Goal: Entertainment & Leisure: Consume media (video, audio)

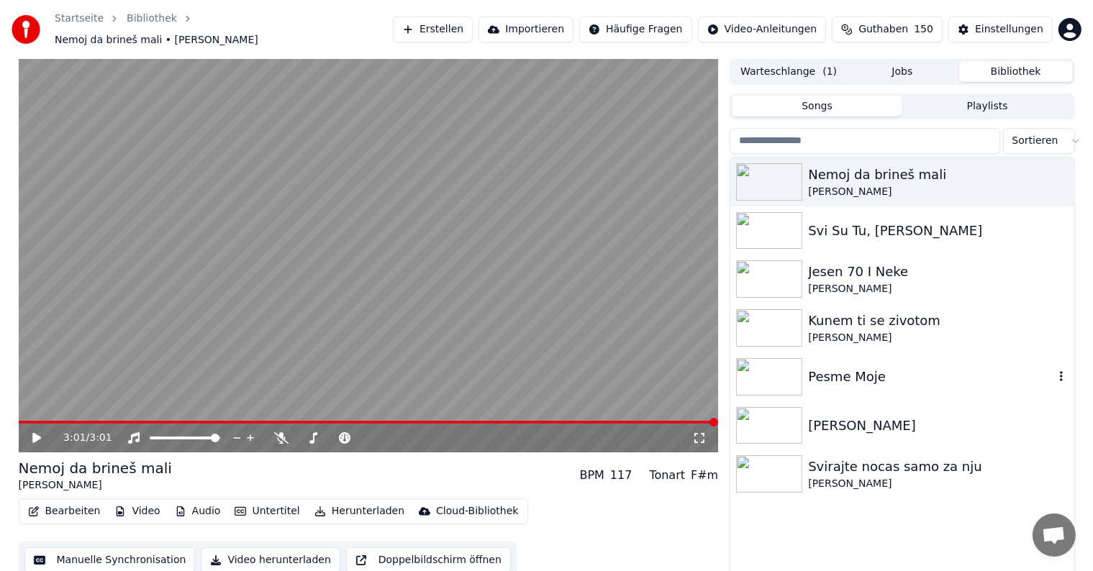
click at [803, 388] on div "Pesme Moje" at bounding box center [901, 376] width 343 height 49
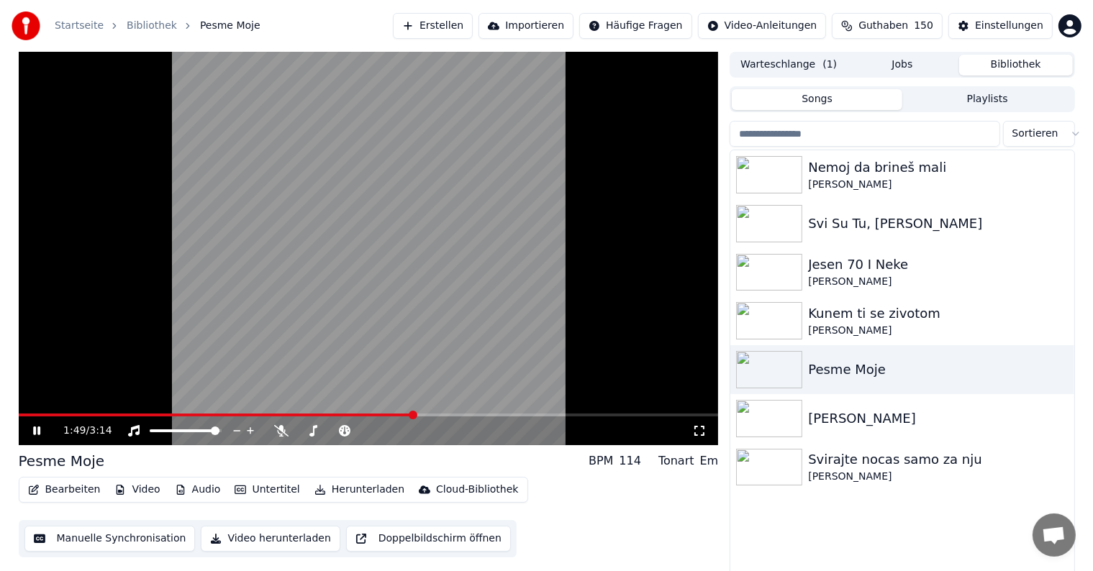
click at [26, 412] on video at bounding box center [369, 248] width 700 height 393
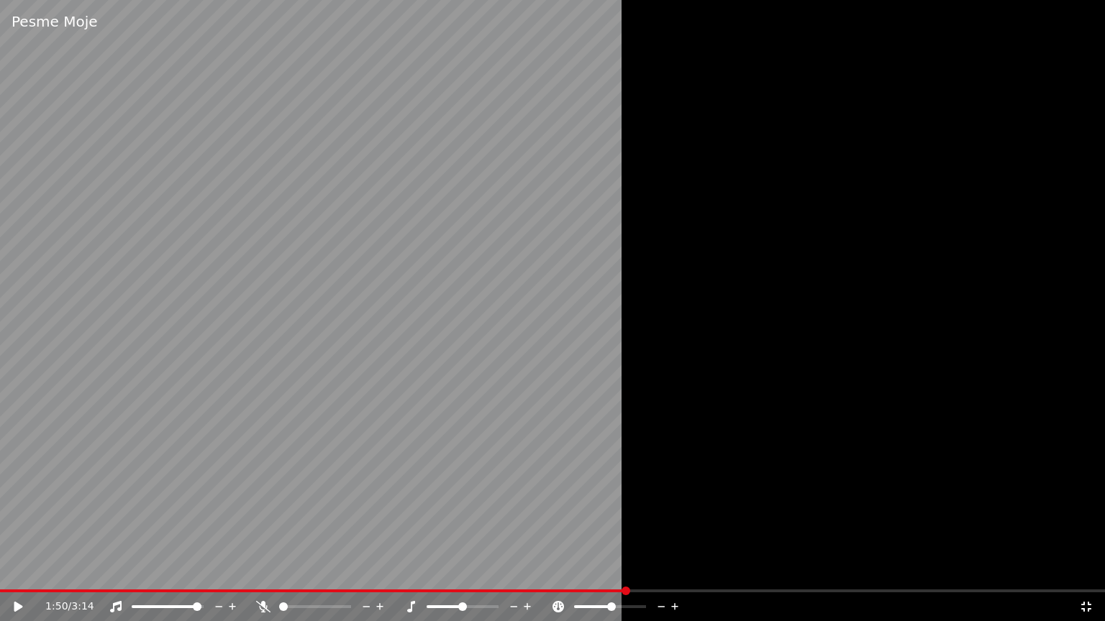
click at [1080, 570] on icon at bounding box center [1086, 607] width 14 height 12
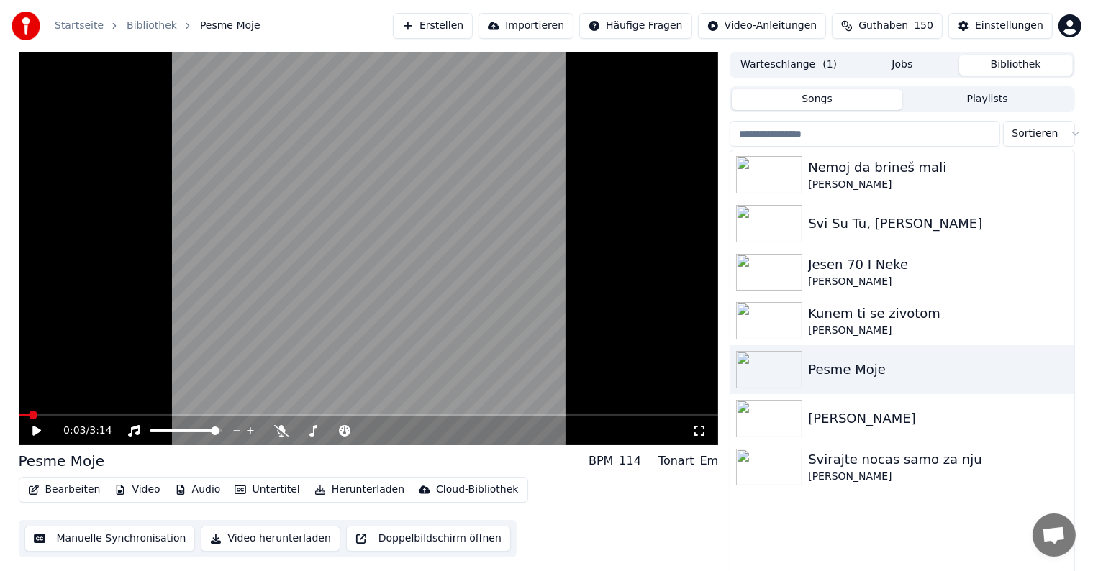
click at [29, 414] on span at bounding box center [24, 415] width 11 height 3
click at [34, 429] on icon at bounding box center [36, 431] width 9 height 10
click at [806, 178] on div at bounding box center [772, 174] width 72 height 37
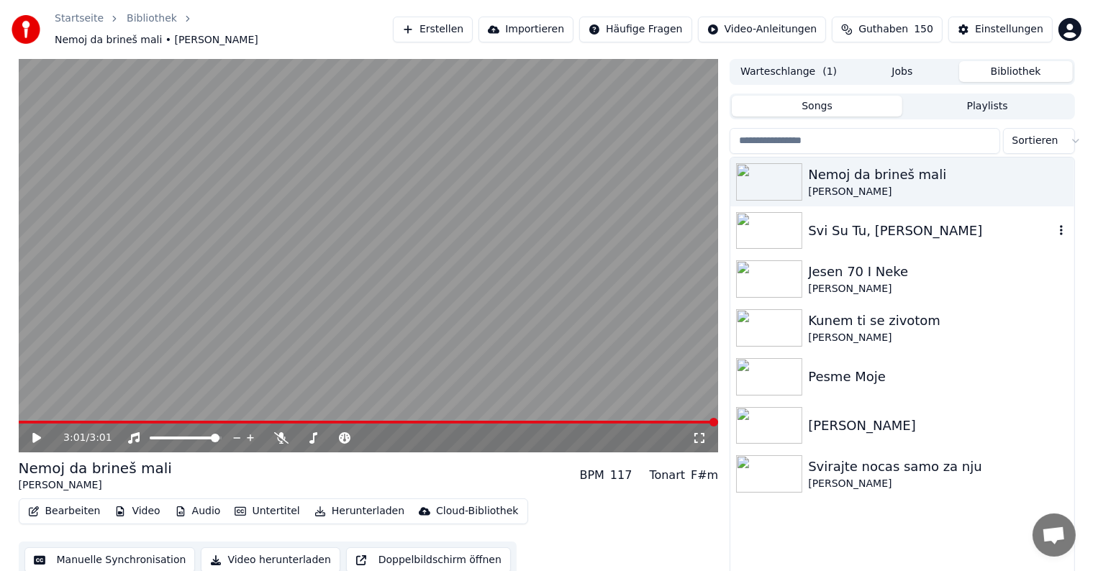
click at [865, 226] on div "Svi Su Tu, [PERSON_NAME]" at bounding box center [930, 231] width 245 height 20
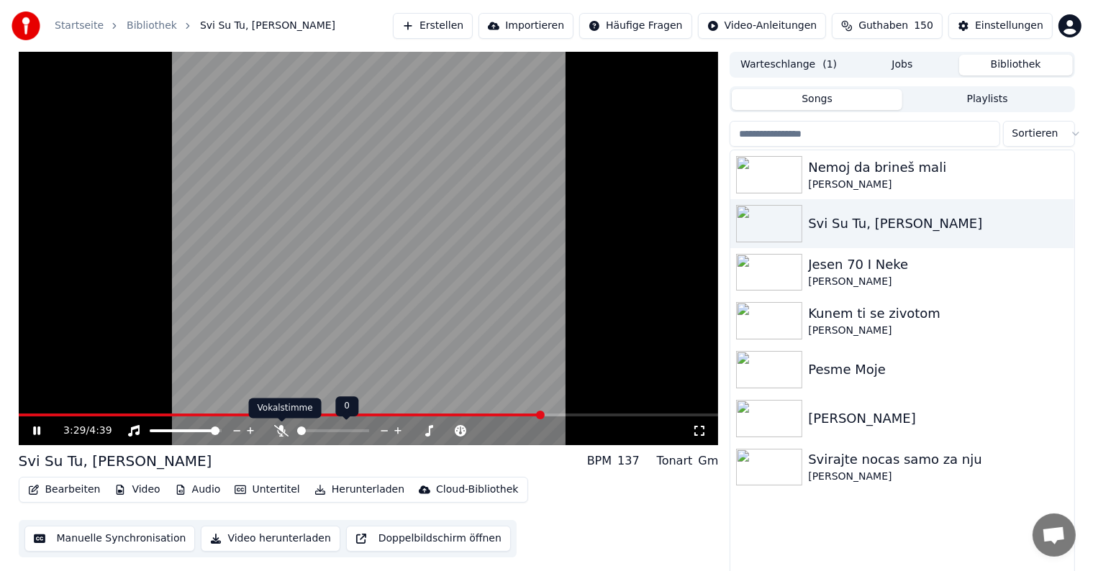
click at [285, 433] on icon at bounding box center [281, 431] width 14 height 12
click at [835, 427] on div "[PERSON_NAME]" at bounding box center [930, 419] width 245 height 20
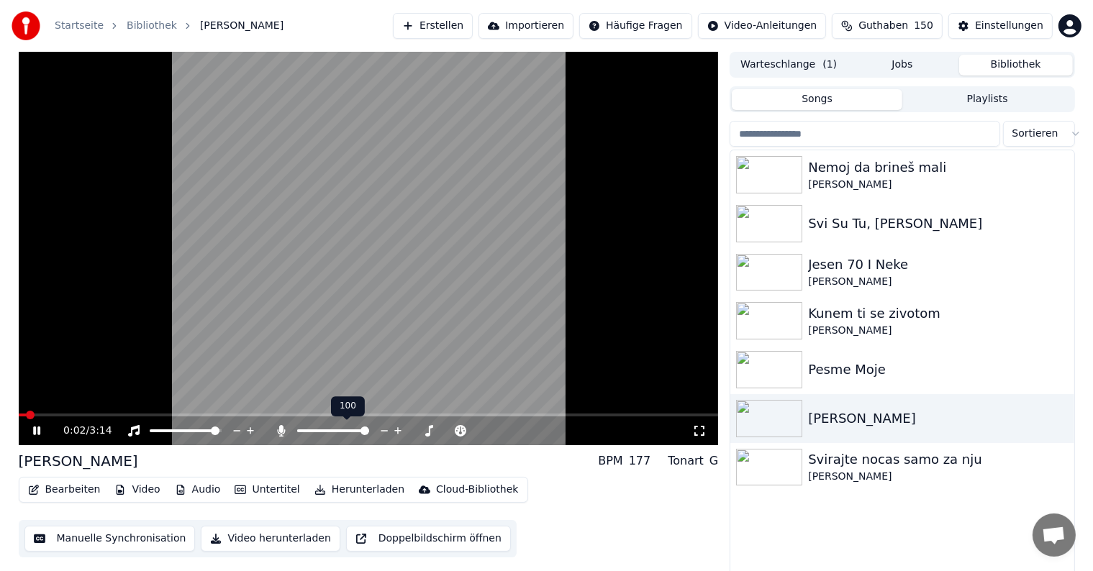
click at [280, 434] on icon at bounding box center [282, 431] width 8 height 12
click at [280, 434] on icon at bounding box center [281, 431] width 14 height 12
click at [280, 434] on icon at bounding box center [282, 431] width 8 height 12
click at [280, 434] on icon at bounding box center [281, 431] width 14 height 12
click at [280, 434] on icon at bounding box center [282, 431] width 8 height 12
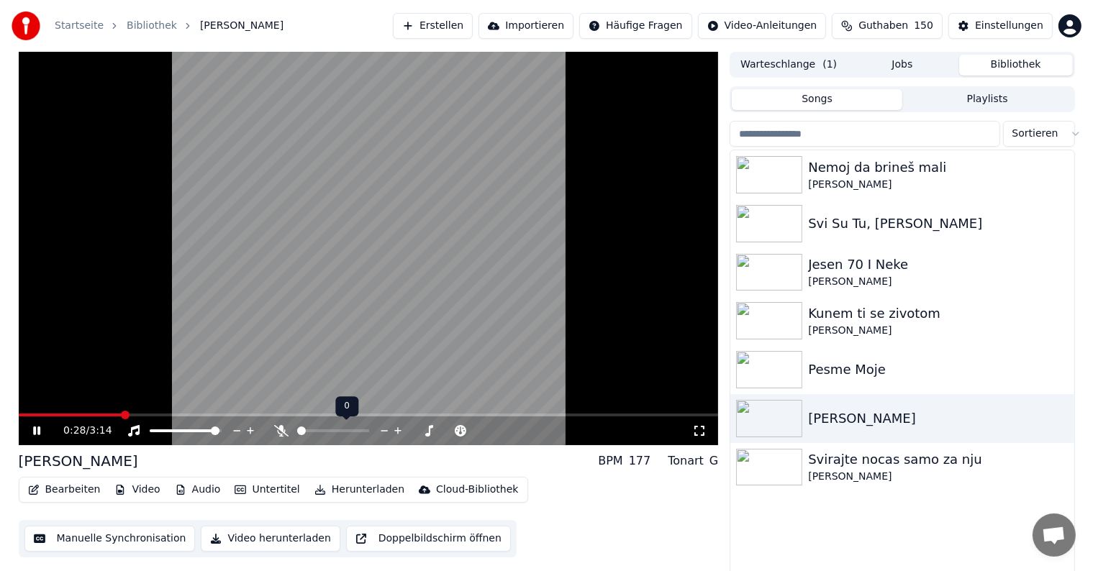
click at [280, 434] on icon at bounding box center [281, 431] width 14 height 12
click at [280, 434] on icon at bounding box center [282, 431] width 8 height 12
click at [280, 434] on icon at bounding box center [281, 431] width 14 height 12
click at [334, 432] on div at bounding box center [346, 431] width 116 height 14
click at [333, 432] on div at bounding box center [346, 431] width 116 height 14
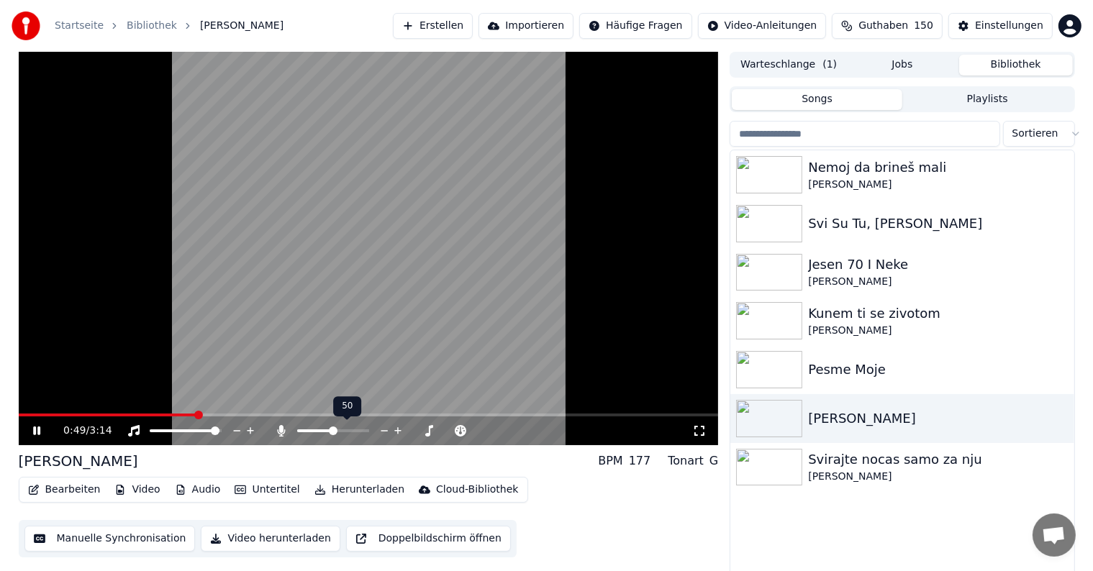
click at [333, 432] on span at bounding box center [315, 430] width 36 height 3
click at [282, 430] on icon at bounding box center [282, 431] width 8 height 12
click at [282, 430] on icon at bounding box center [281, 431] width 14 height 12
click at [334, 429] on span at bounding box center [315, 430] width 37 height 3
click at [281, 429] on icon at bounding box center [282, 431] width 8 height 12
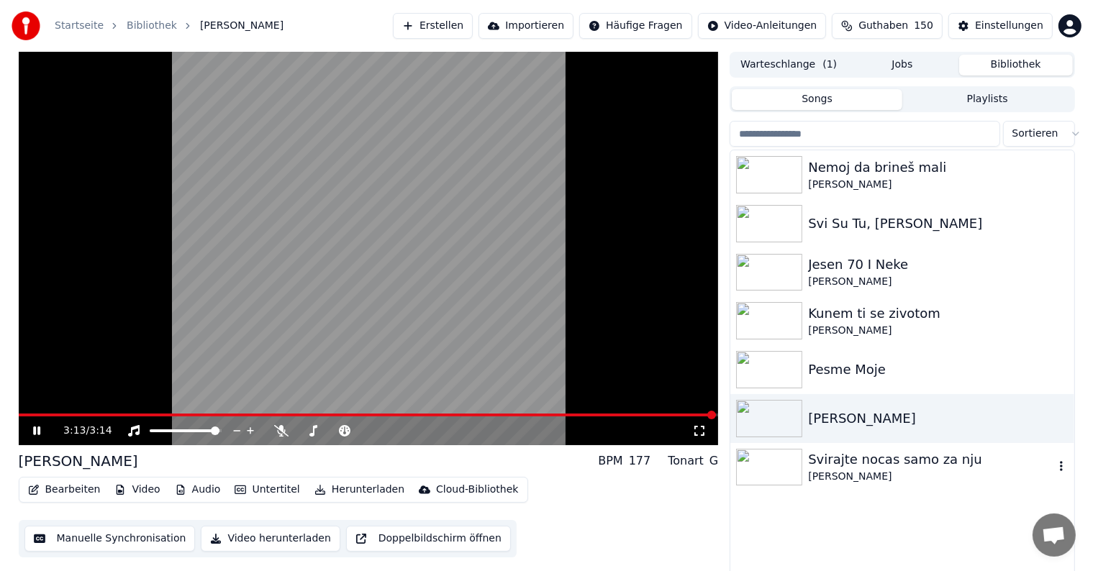
click at [806, 473] on div at bounding box center [772, 467] width 72 height 37
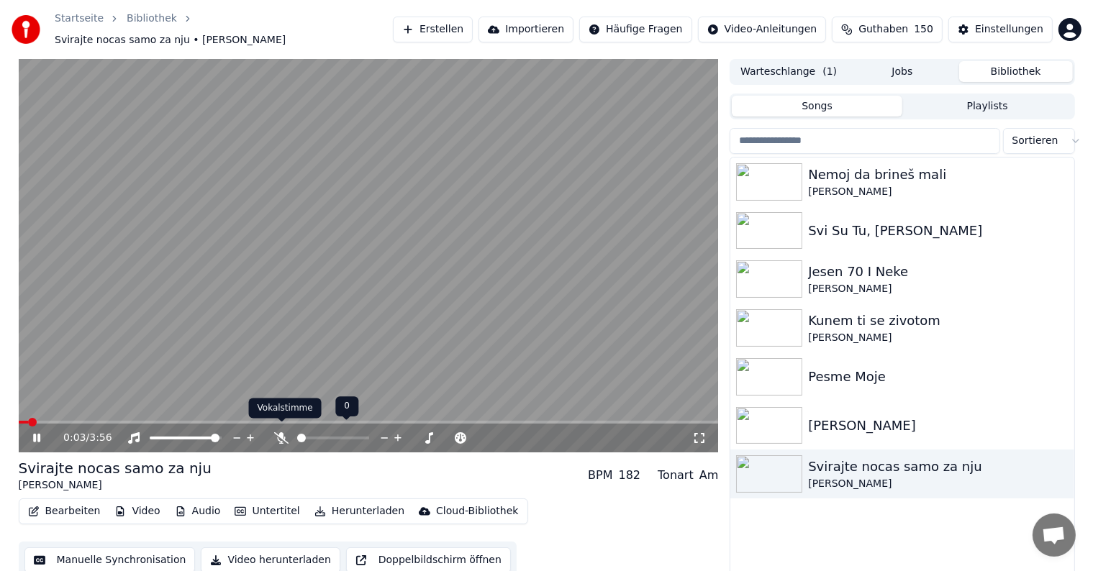
click at [283, 434] on icon at bounding box center [281, 438] width 14 height 12
click at [283, 434] on icon at bounding box center [282, 438] width 8 height 12
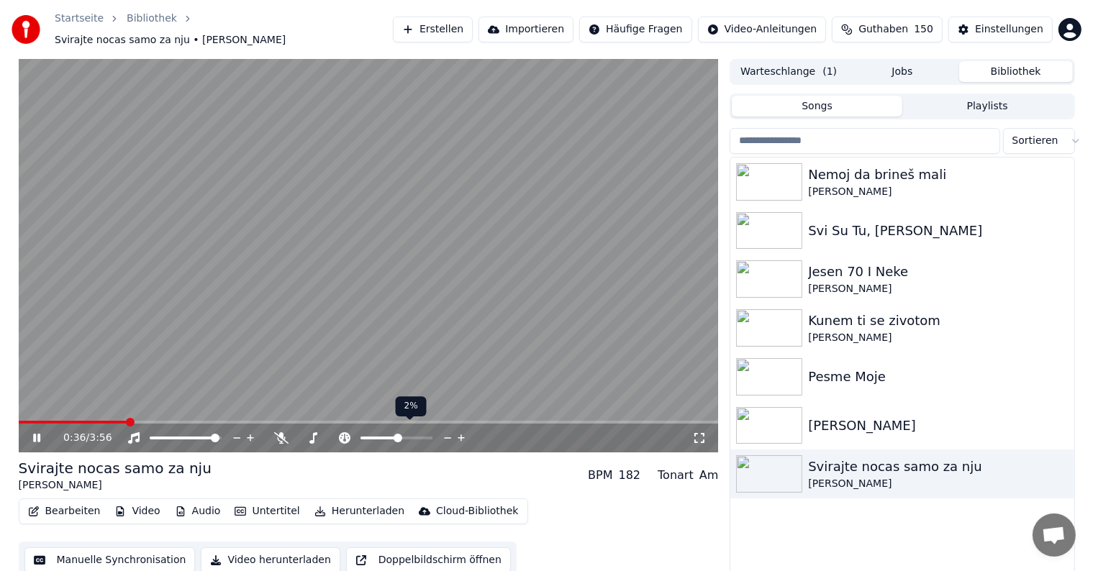
click at [393, 434] on span at bounding box center [397, 438] width 9 height 9
click at [389, 437] on span at bounding box center [374, 438] width 29 height 3
click at [394, 434] on span at bounding box center [390, 438] width 9 height 9
click at [394, 434] on span at bounding box center [394, 438] width 9 height 9
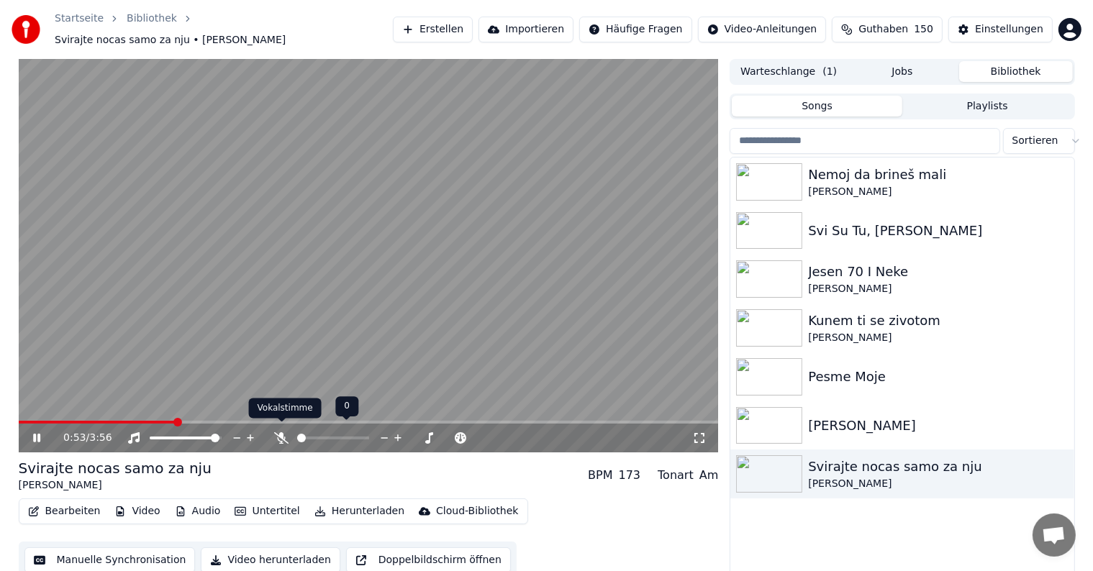
click at [277, 434] on icon at bounding box center [281, 438] width 14 height 12
click at [345, 434] on icon at bounding box center [344, 438] width 14 height 12
click at [282, 434] on icon at bounding box center [281, 438] width 14 height 12
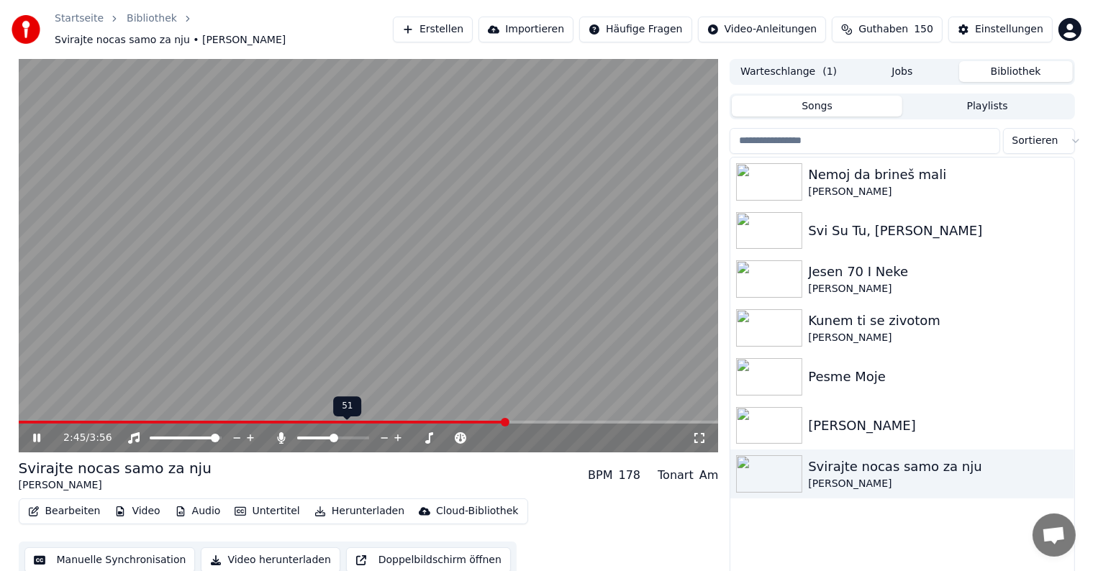
click at [334, 437] on span at bounding box center [315, 438] width 37 height 3
click at [286, 432] on icon at bounding box center [281, 438] width 14 height 12
